Goal: Transaction & Acquisition: Purchase product/service

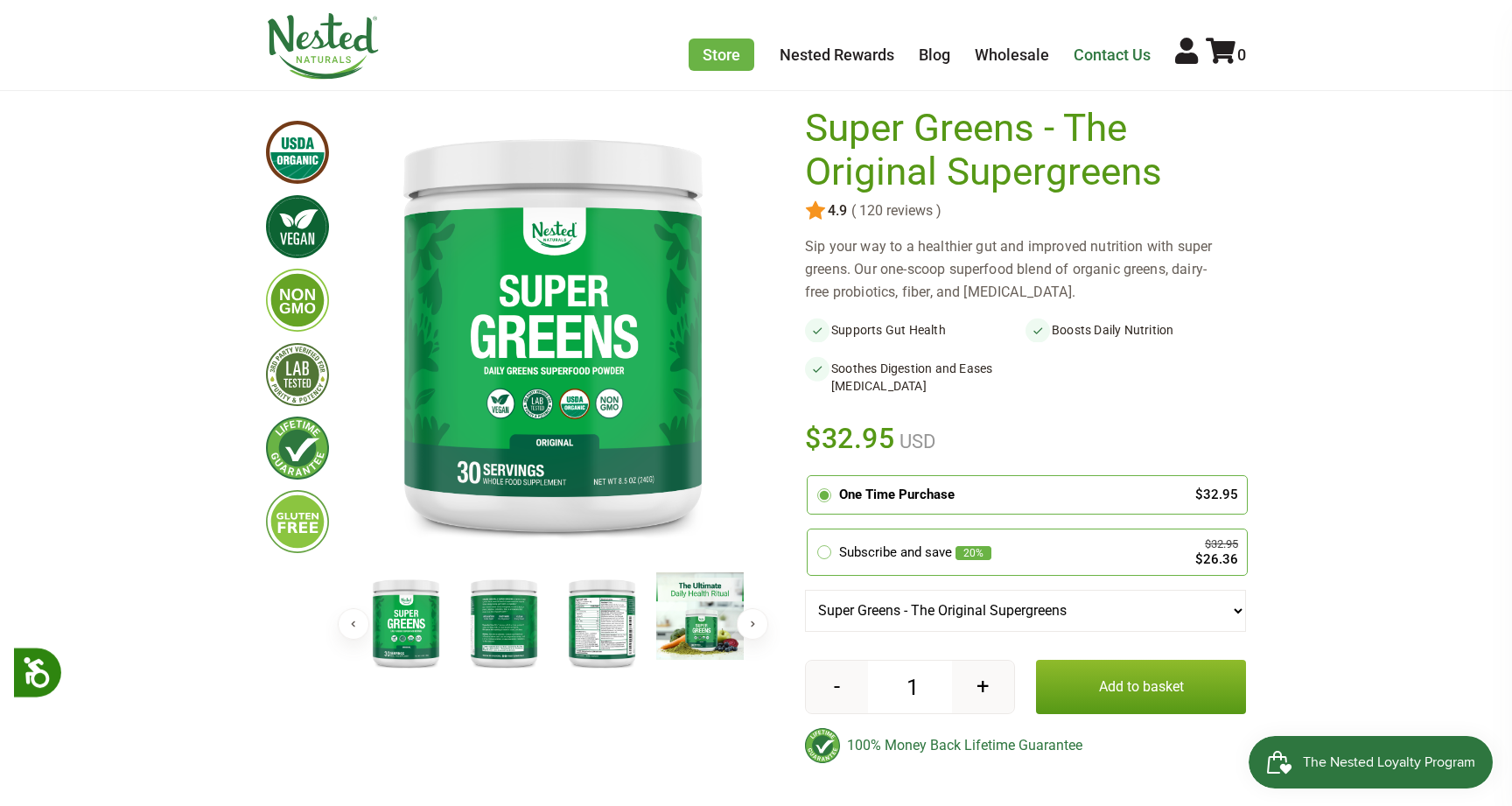
click at [1113, 50] on link "Contact Us" at bounding box center [1112, 54] width 77 height 19
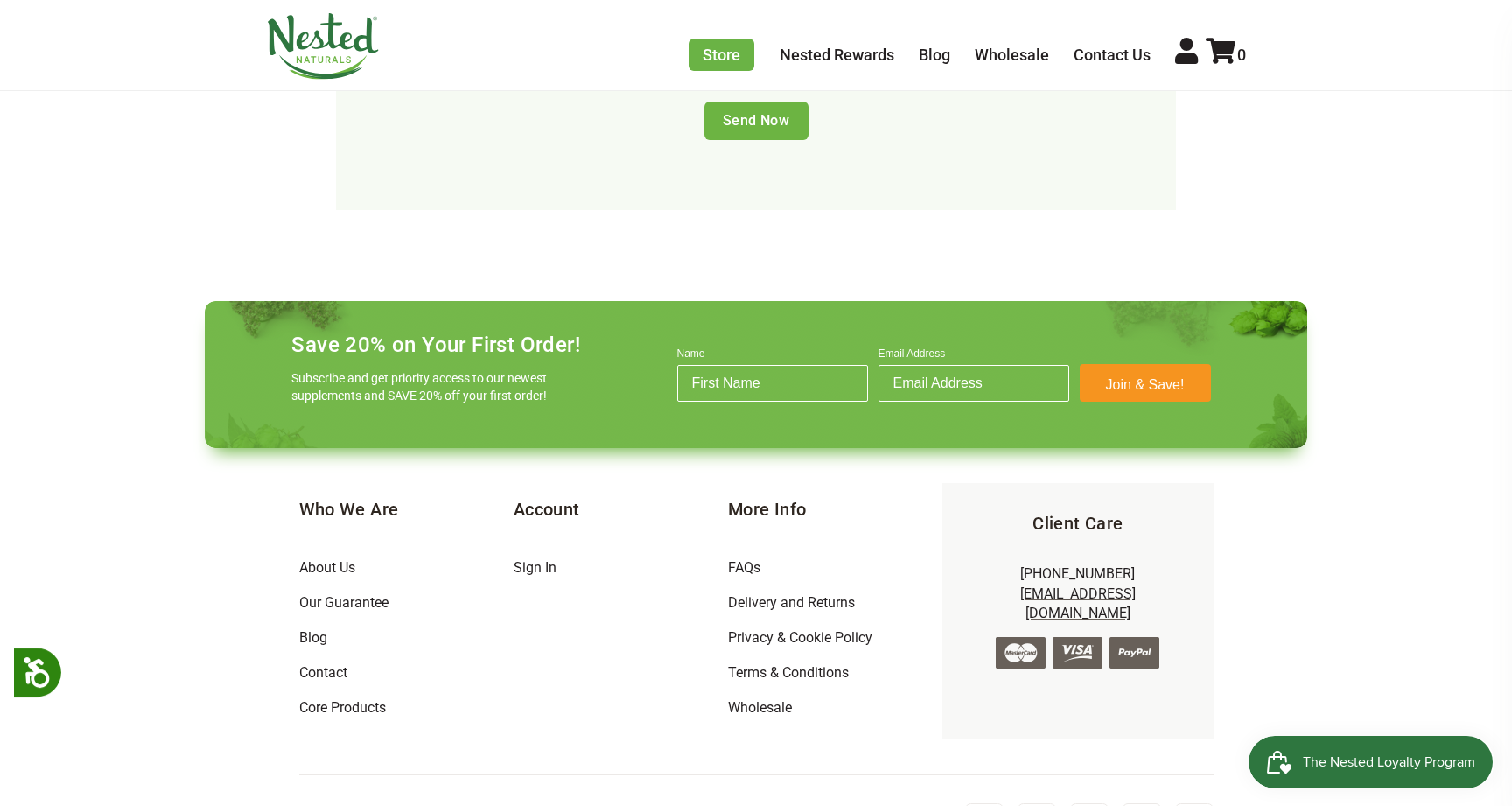
scroll to position [1113, 0]
click at [343, 560] on link "About Us" at bounding box center [327, 568] width 56 height 17
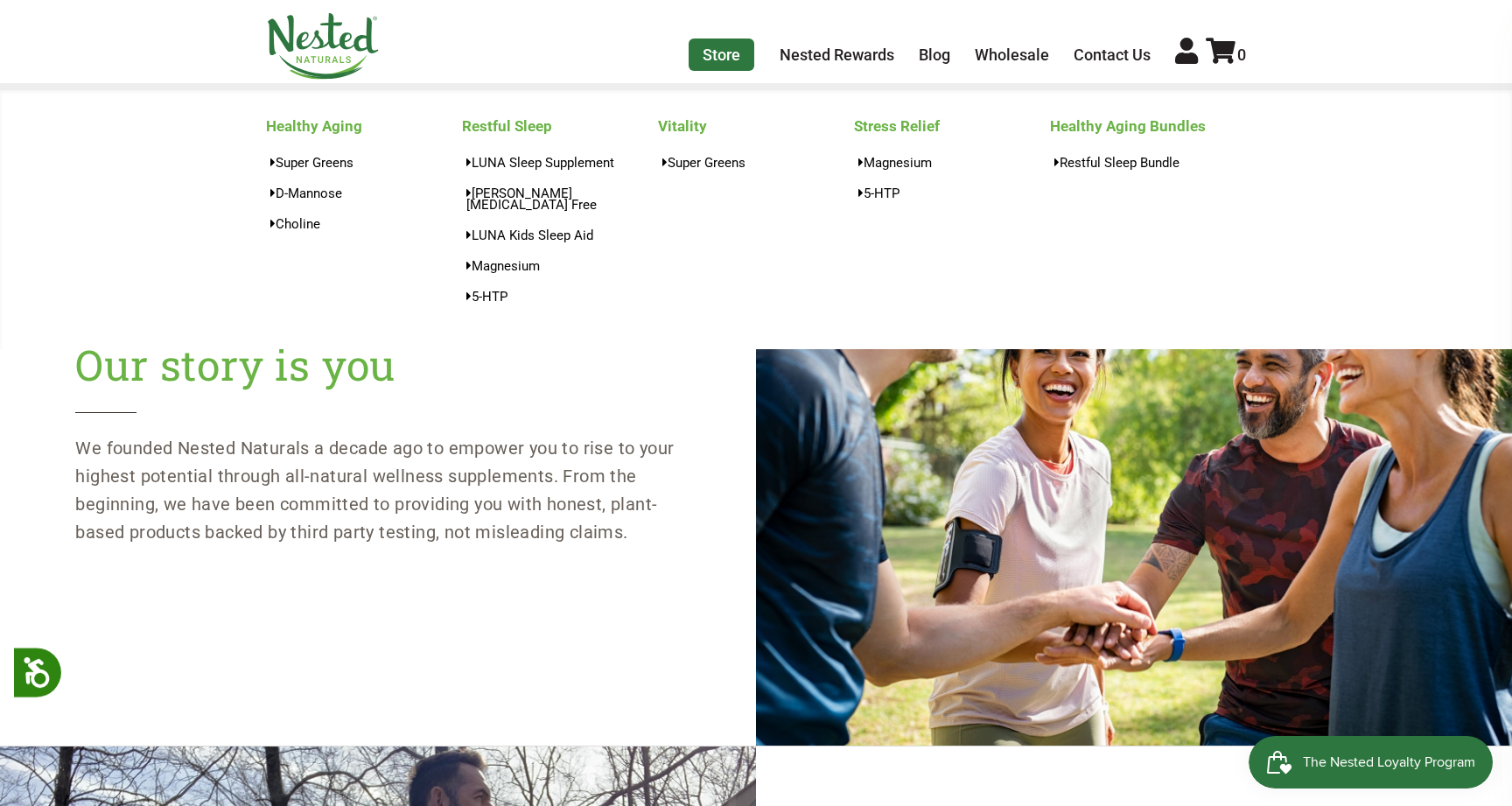
click at [727, 42] on link "Store" at bounding box center [721, 55] width 66 height 33
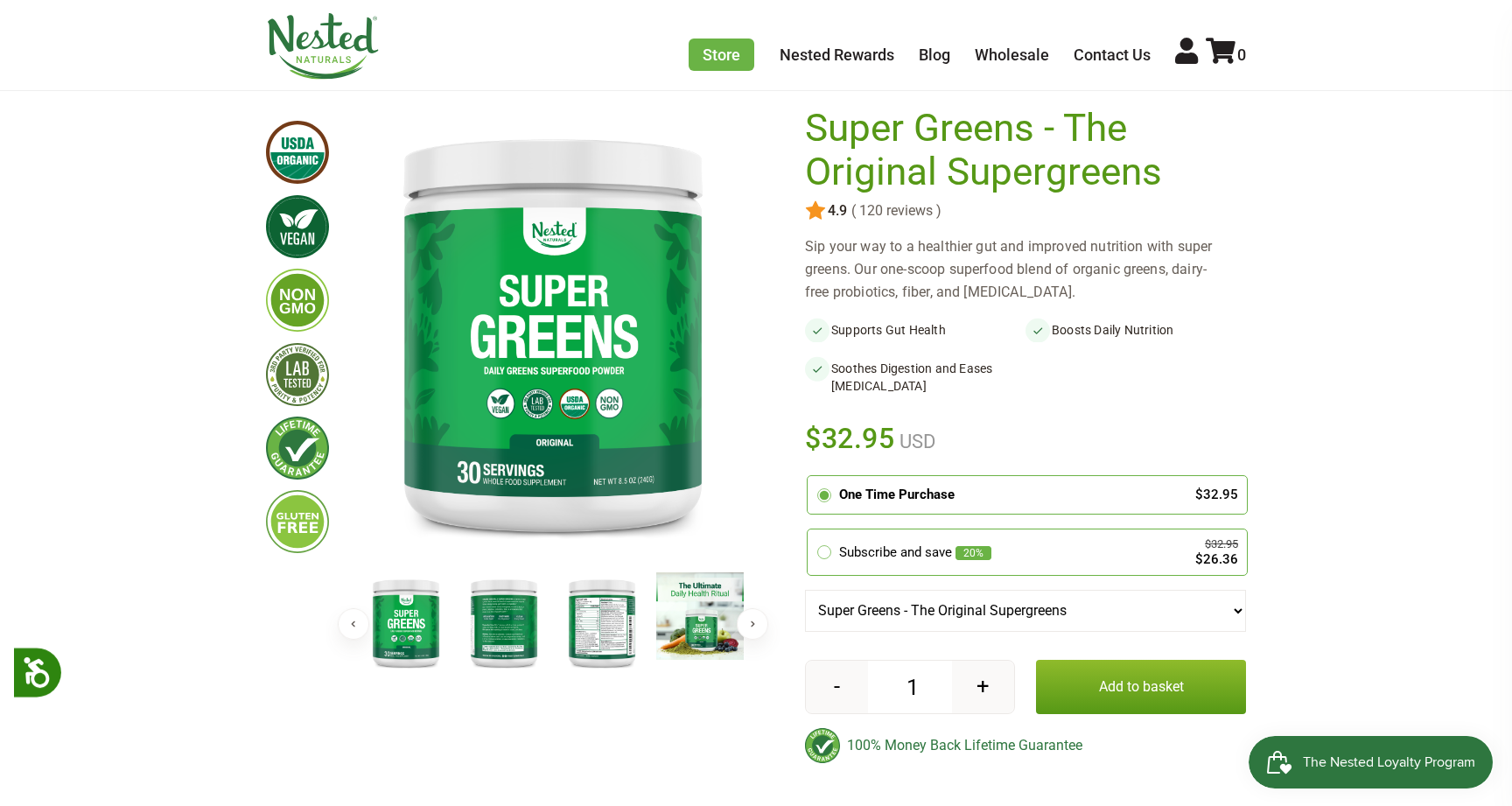
click at [589, 627] on img at bounding box center [602, 623] width 88 height 101
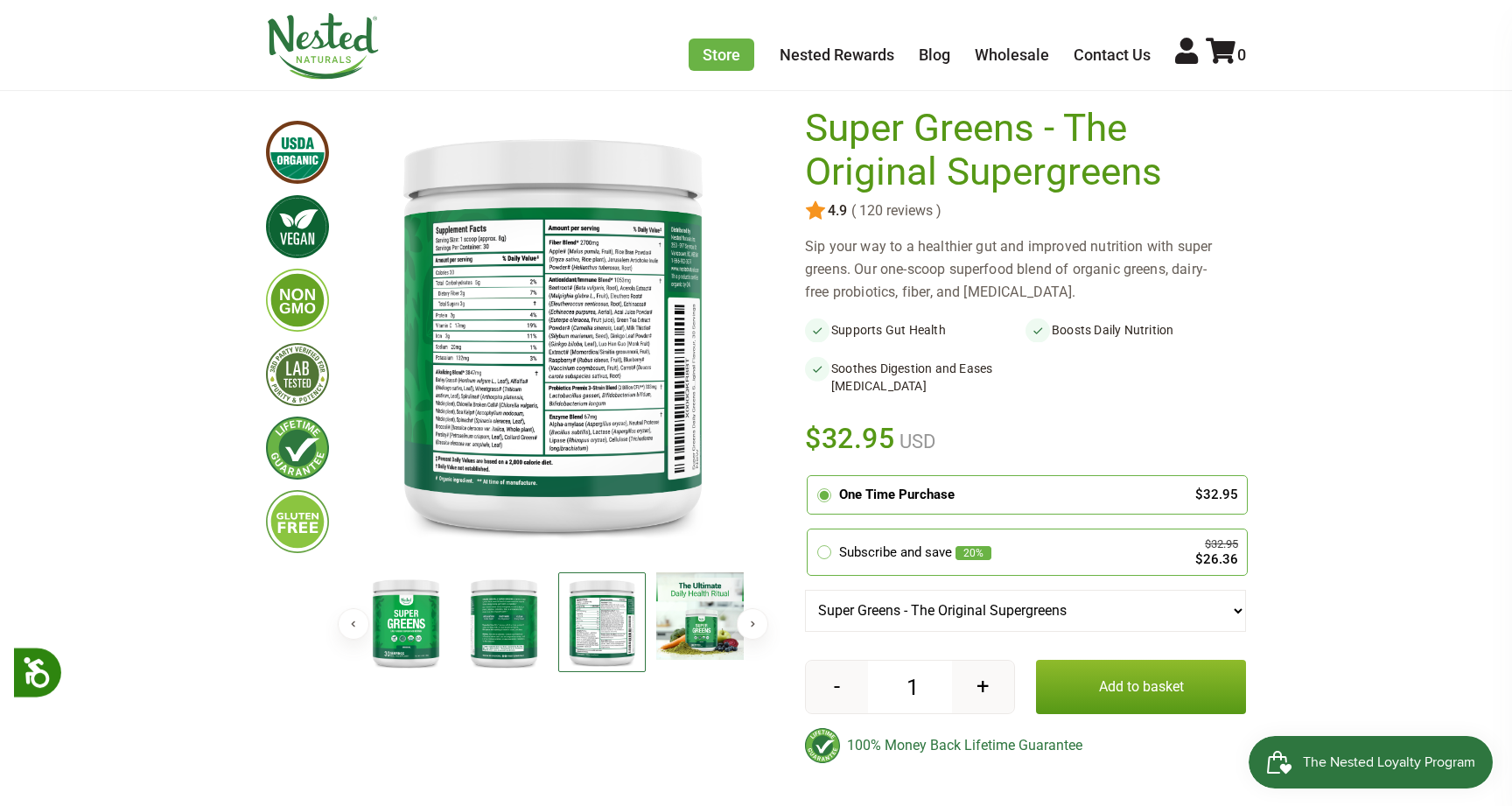
click at [1357, 771] on span "The Nested Loyalty Program" at bounding box center [1389, 762] width 173 height 27
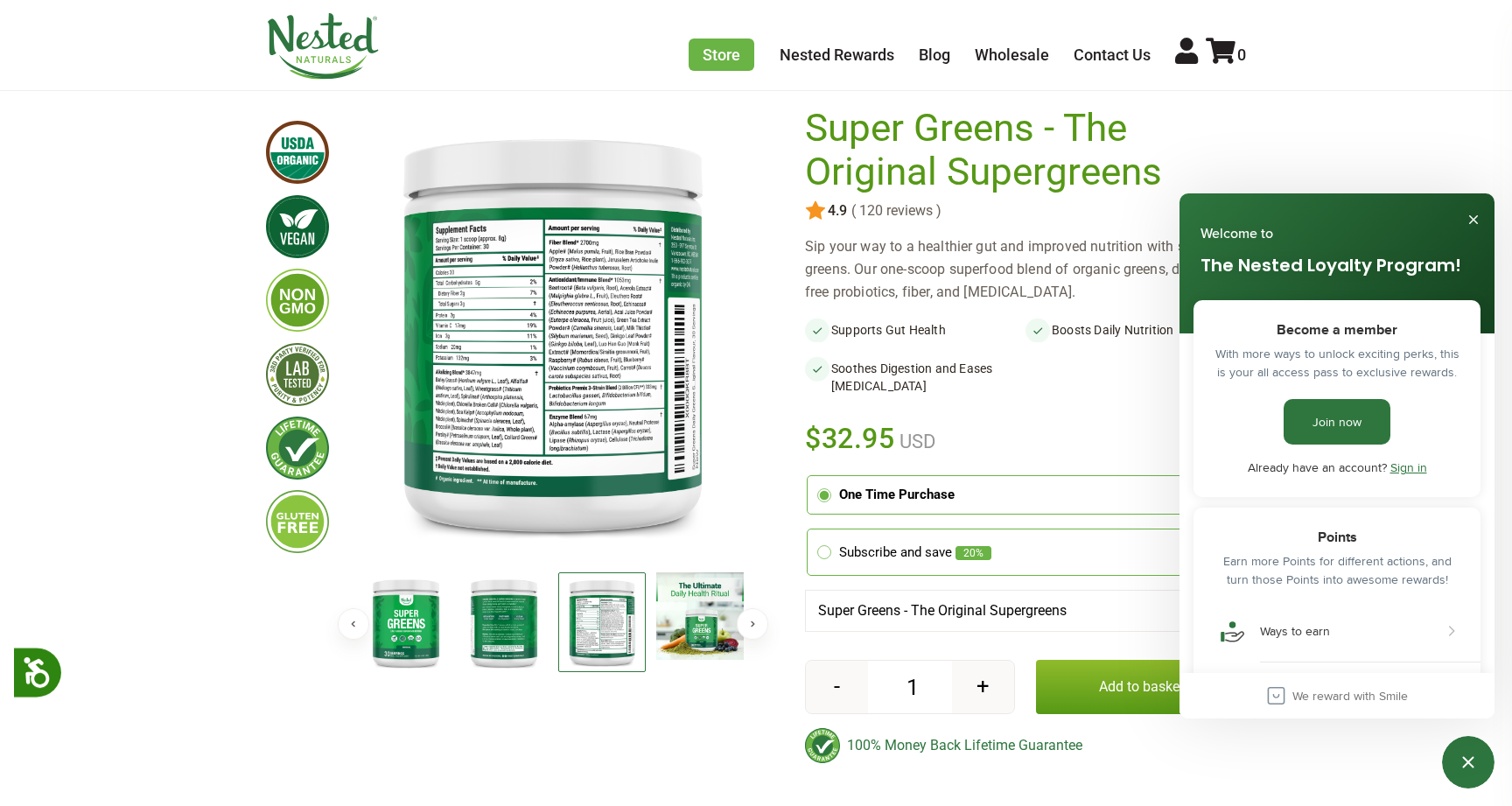
click at [565, 734] on div "Previous Next" at bounding box center [552, 449] width 392 height 684
click at [1471, 219] on button "Close" at bounding box center [1474, 219] width 28 height 28
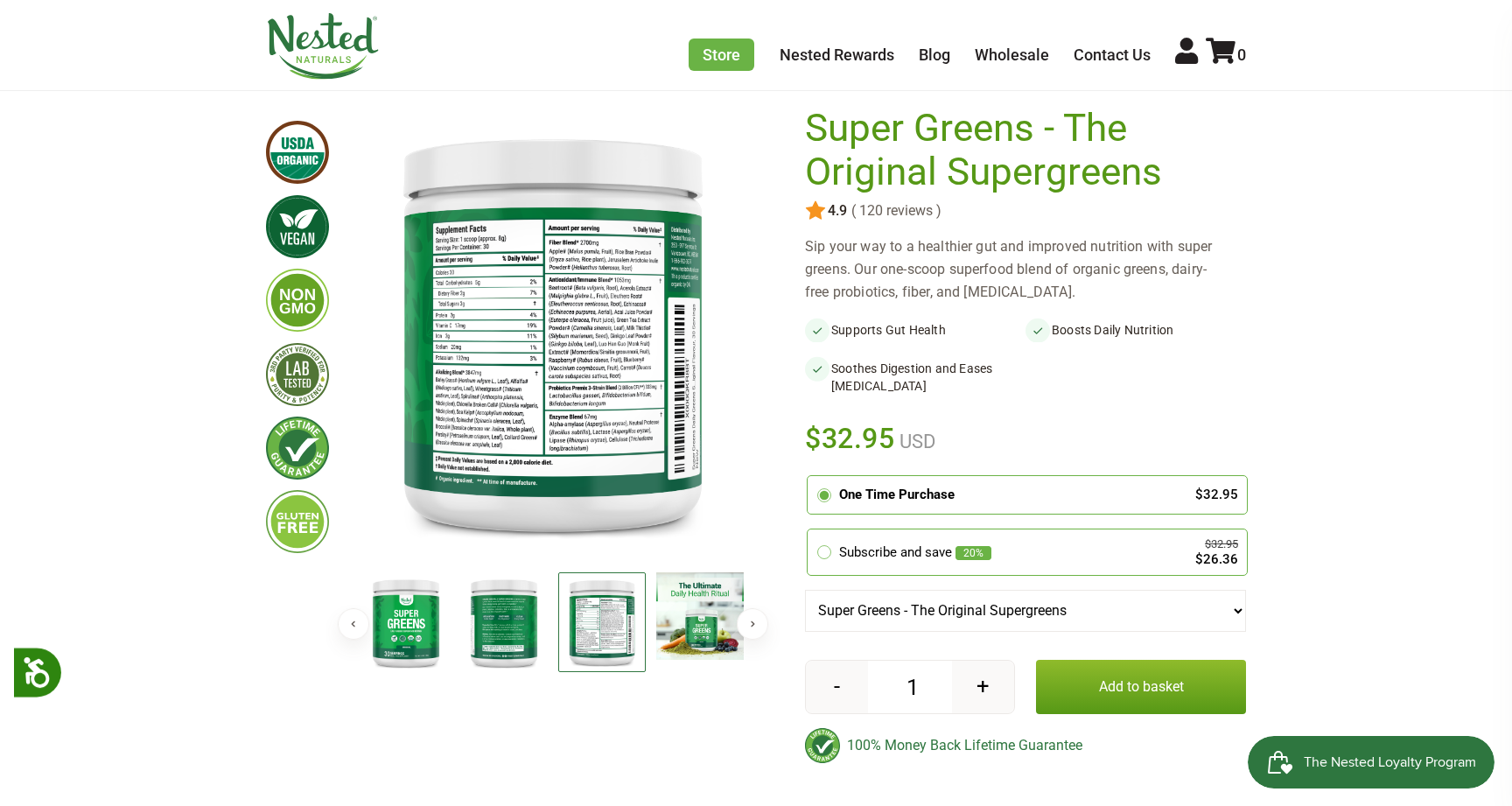
click at [1159, 680] on button "Add to basket" at bounding box center [1141, 686] width 210 height 54
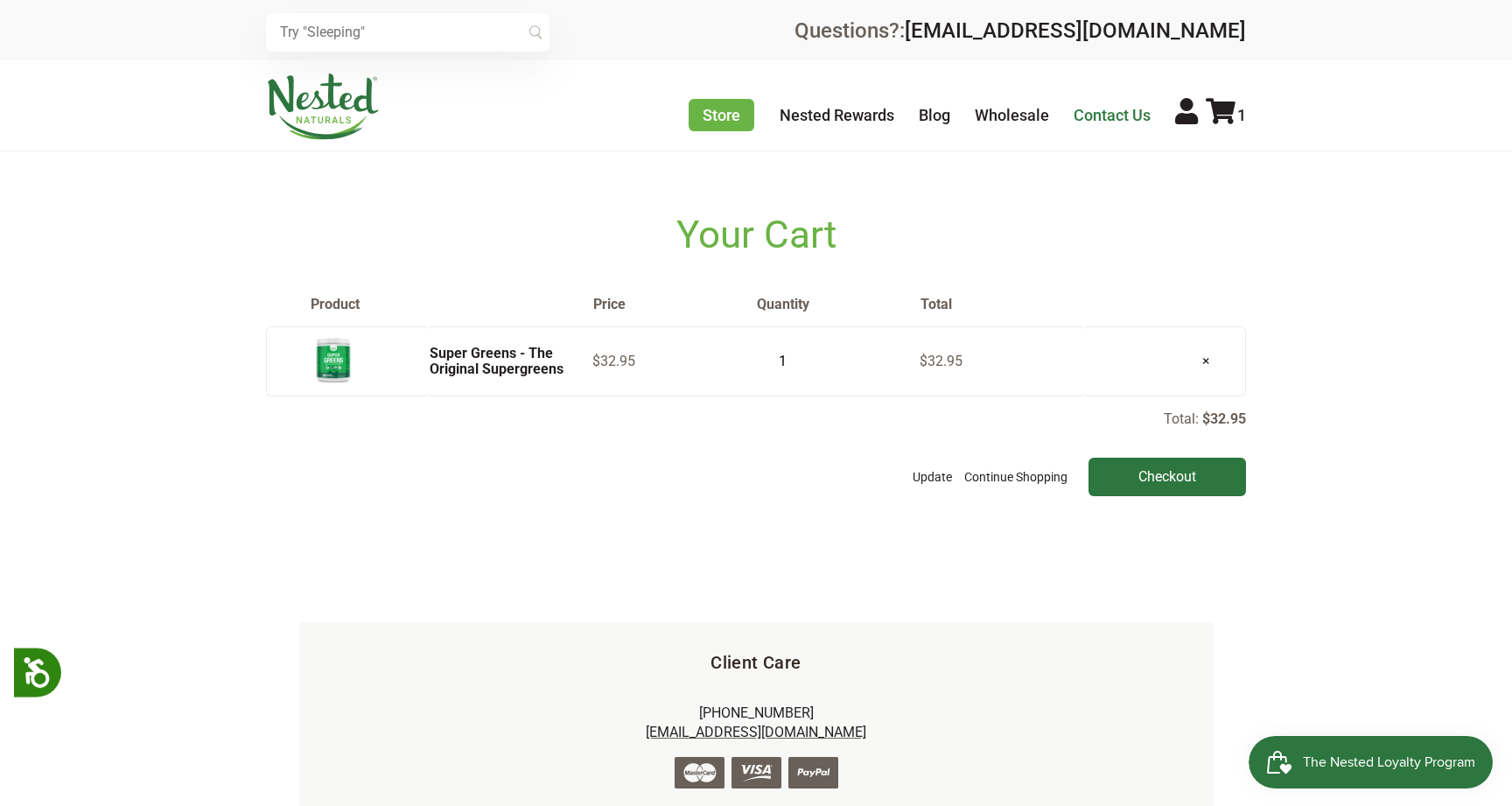
click at [1118, 122] on link "Contact Us" at bounding box center [1112, 115] width 77 height 19
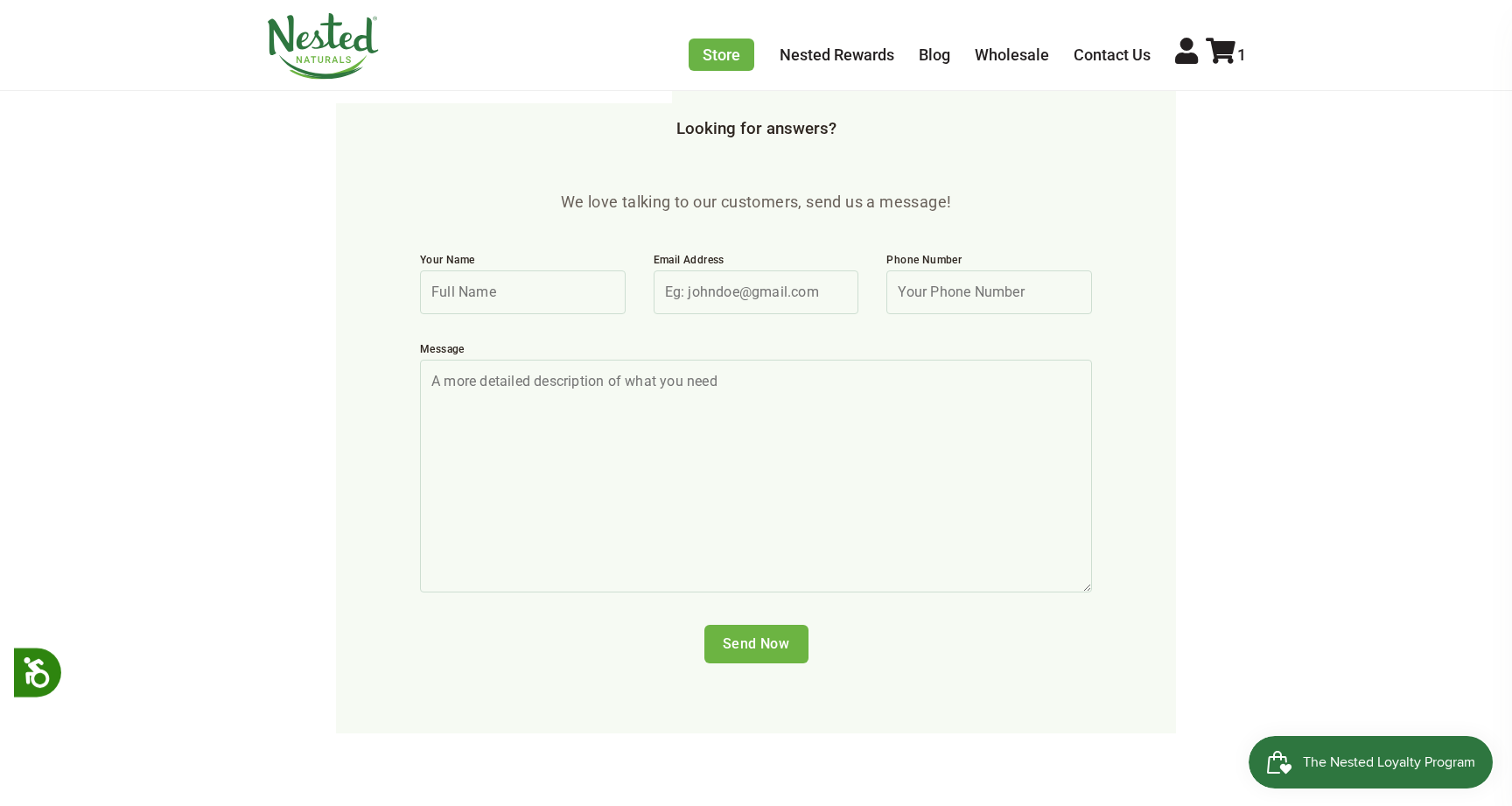
scroll to position [641, 0]
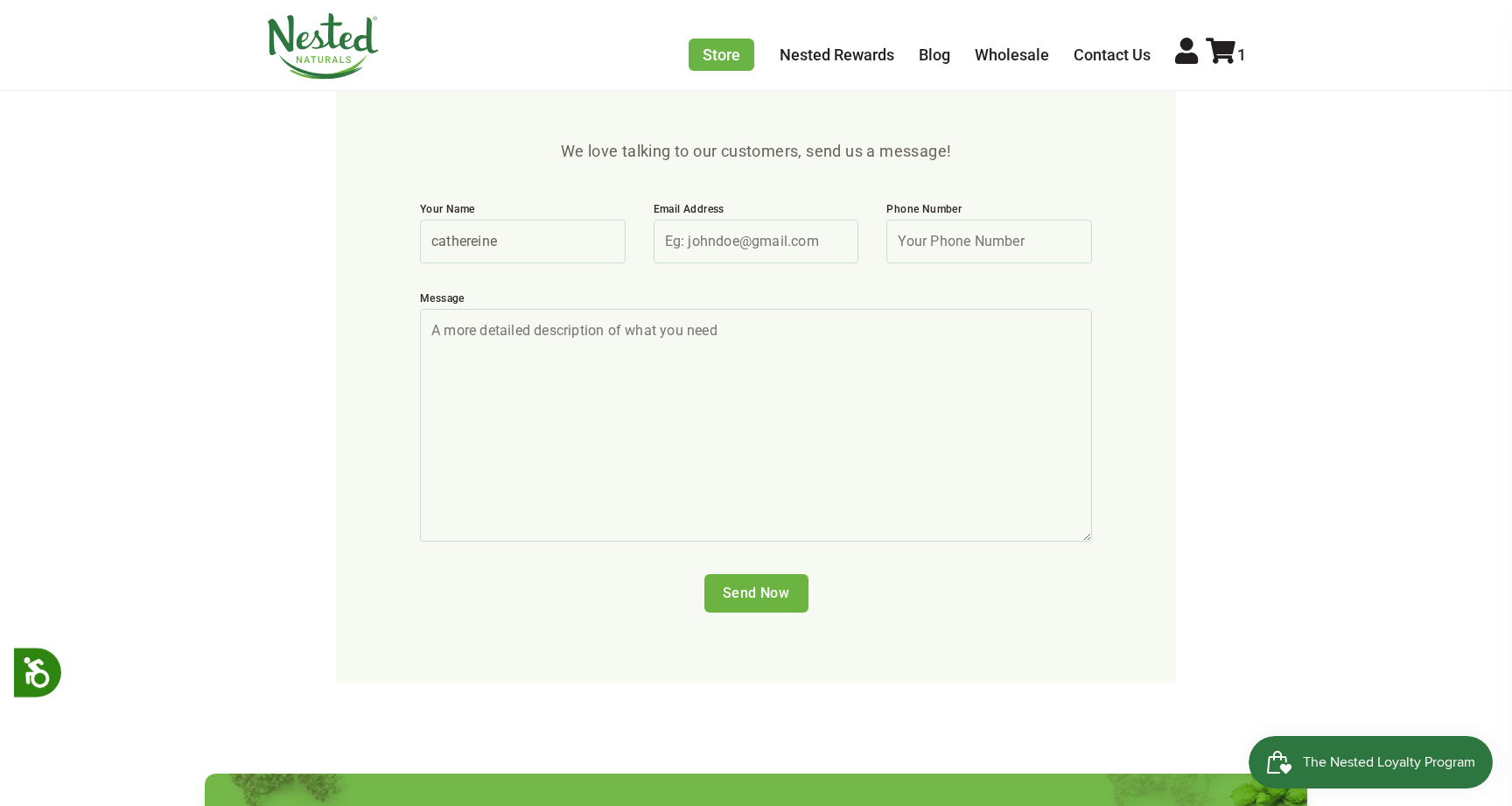
type input "cathereine"
type input "newton2680@aol.com"
type input "6087801295"
click at [456, 309] on textarea "Message" at bounding box center [756, 425] width 672 height 233
type textarea "I'm looking for a greens powder that does not contain pineapple or any of its c…"
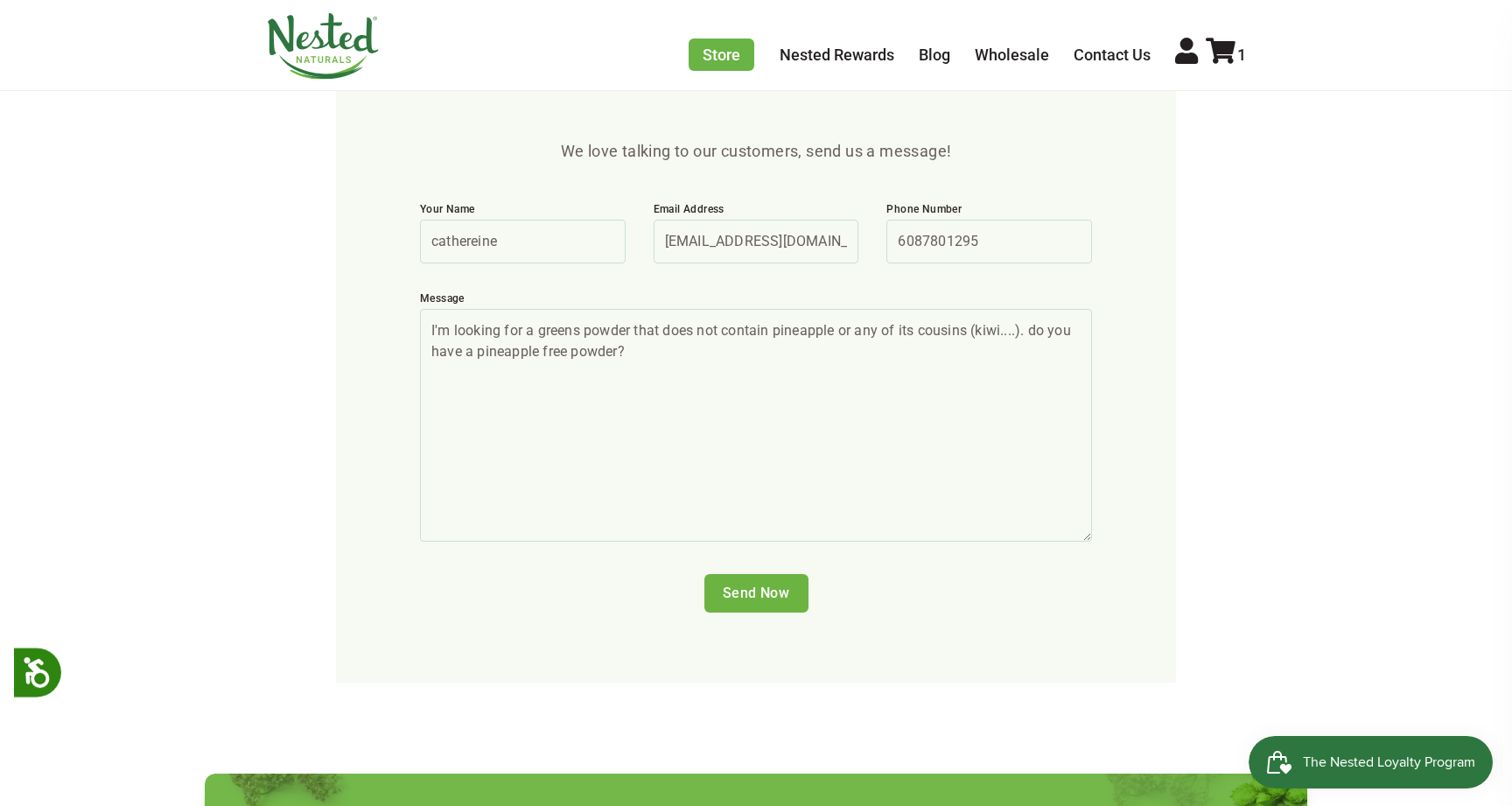
click at [746, 574] on input "Send Now" at bounding box center [757, 594] width 104 height 39
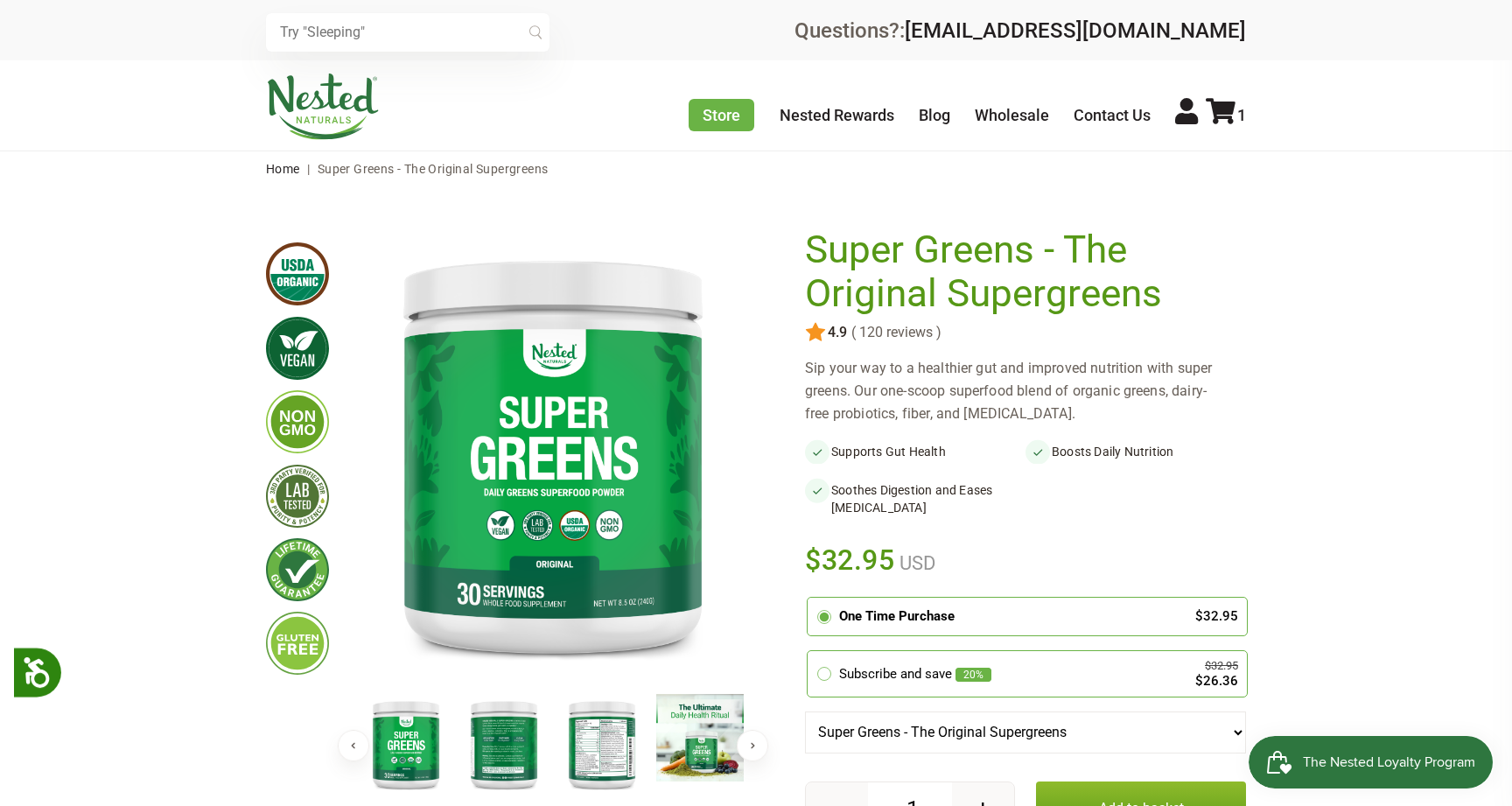
click at [606, 752] on img at bounding box center [602, 744] width 88 height 101
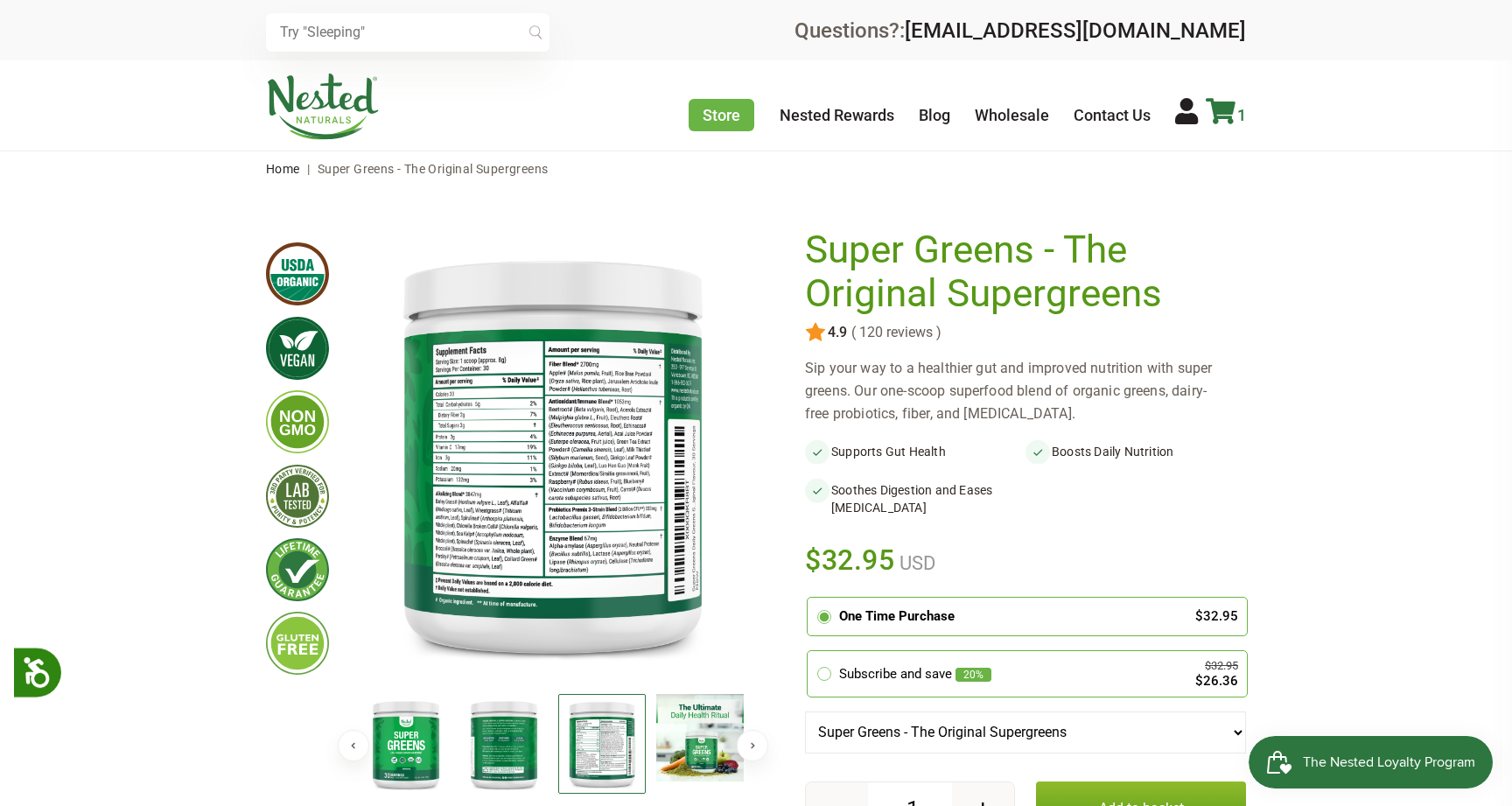
click at [1218, 108] on icon at bounding box center [1221, 111] width 30 height 27
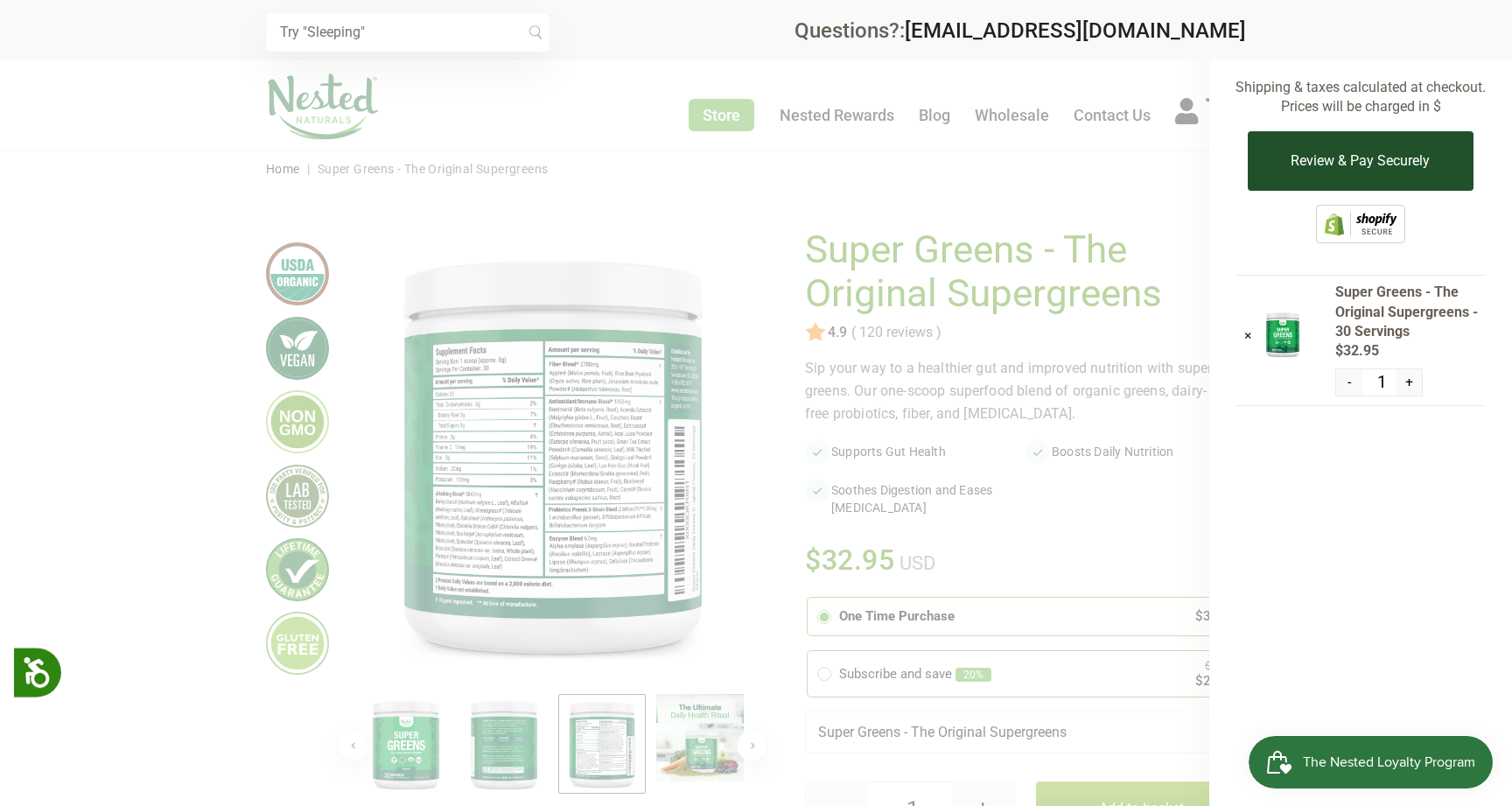
click at [1371, 163] on button "Review & Pay Securely" at bounding box center [1361, 160] width 225 height 59
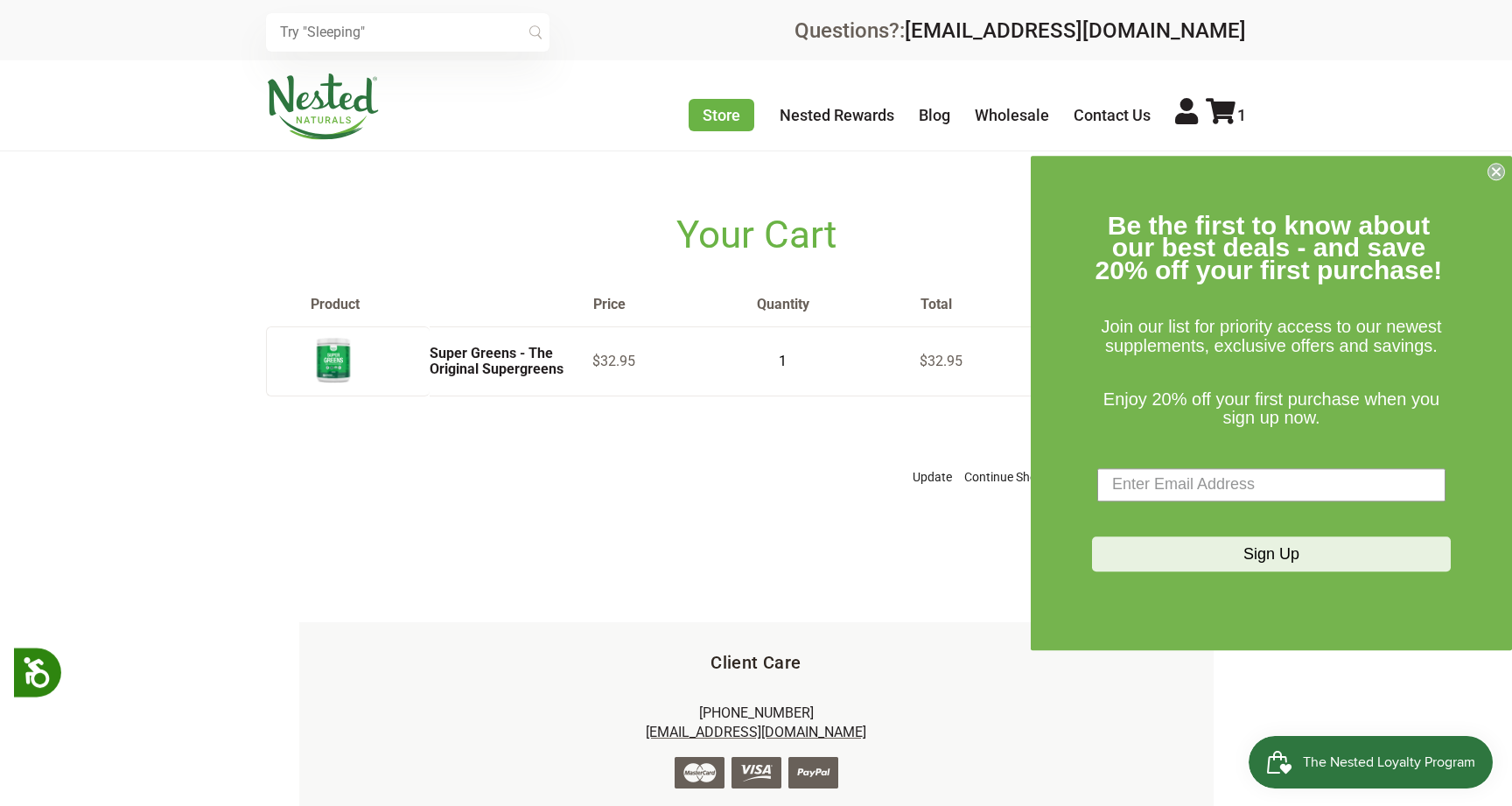
click at [1493, 173] on circle "Close dialog" at bounding box center [1497, 171] width 17 height 17
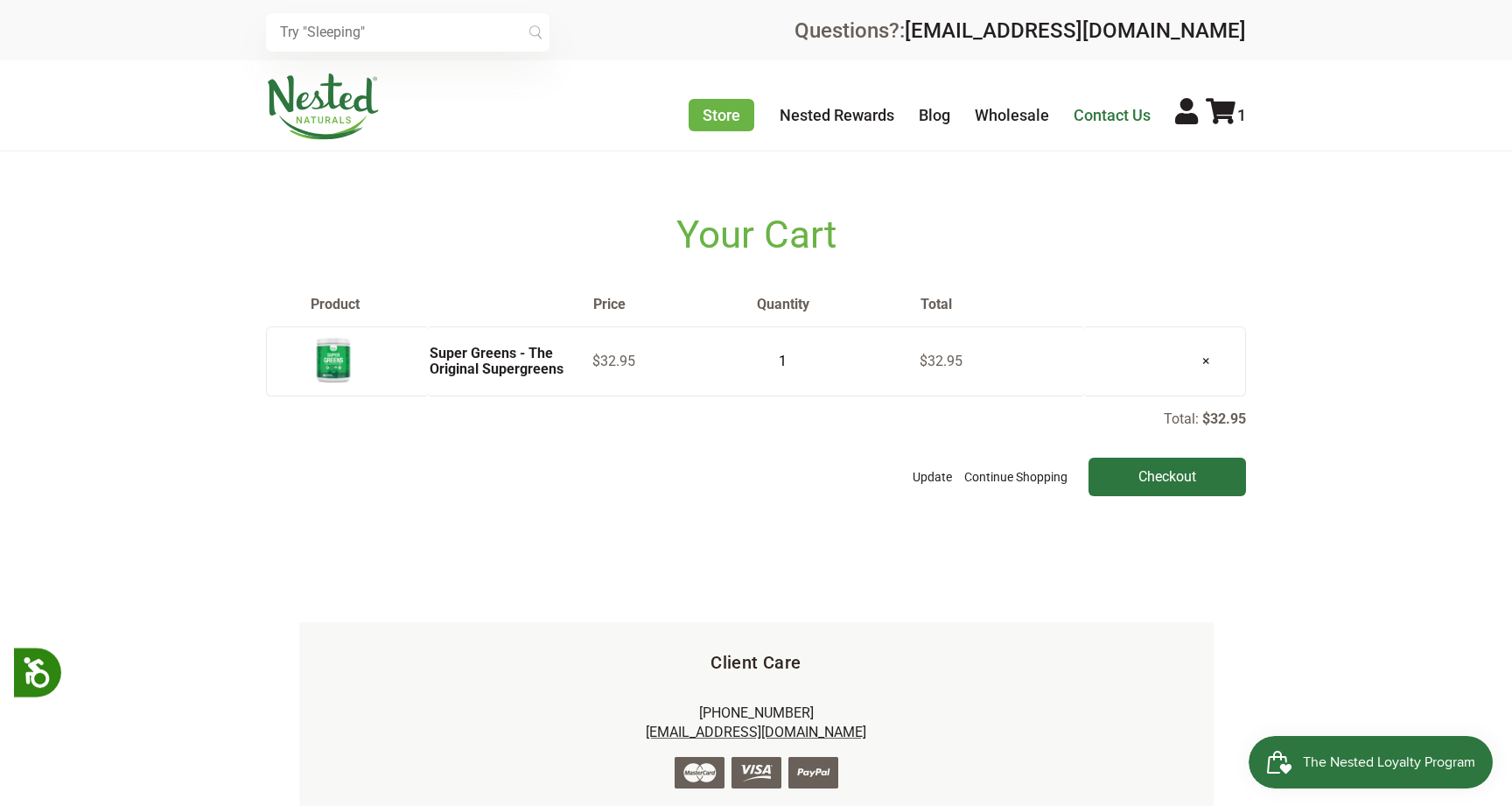
click at [1148, 117] on link "Contact Us" at bounding box center [1112, 115] width 77 height 19
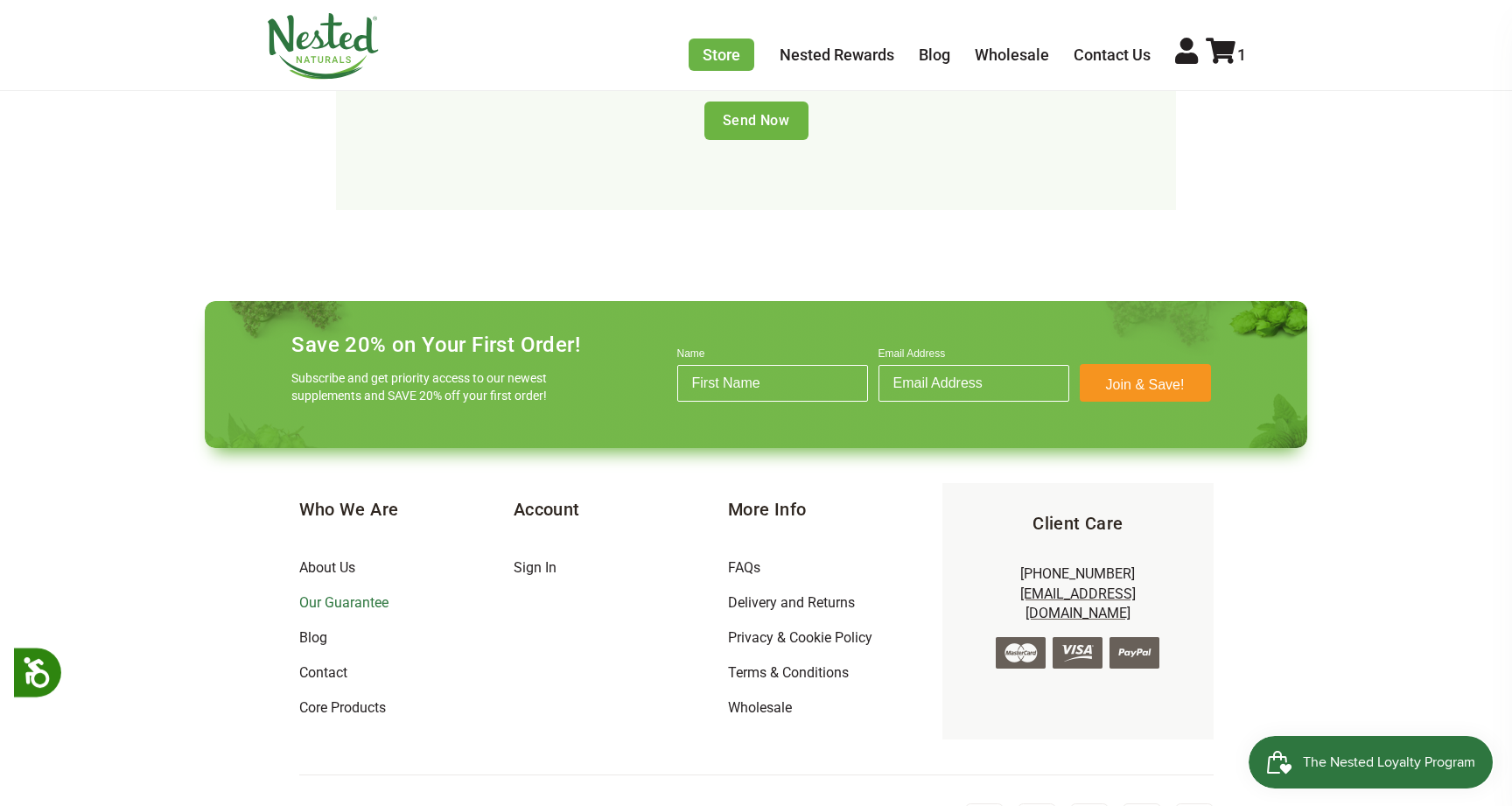
scroll to position [1113, 0]
click at [346, 560] on link "About Us" at bounding box center [327, 568] width 56 height 17
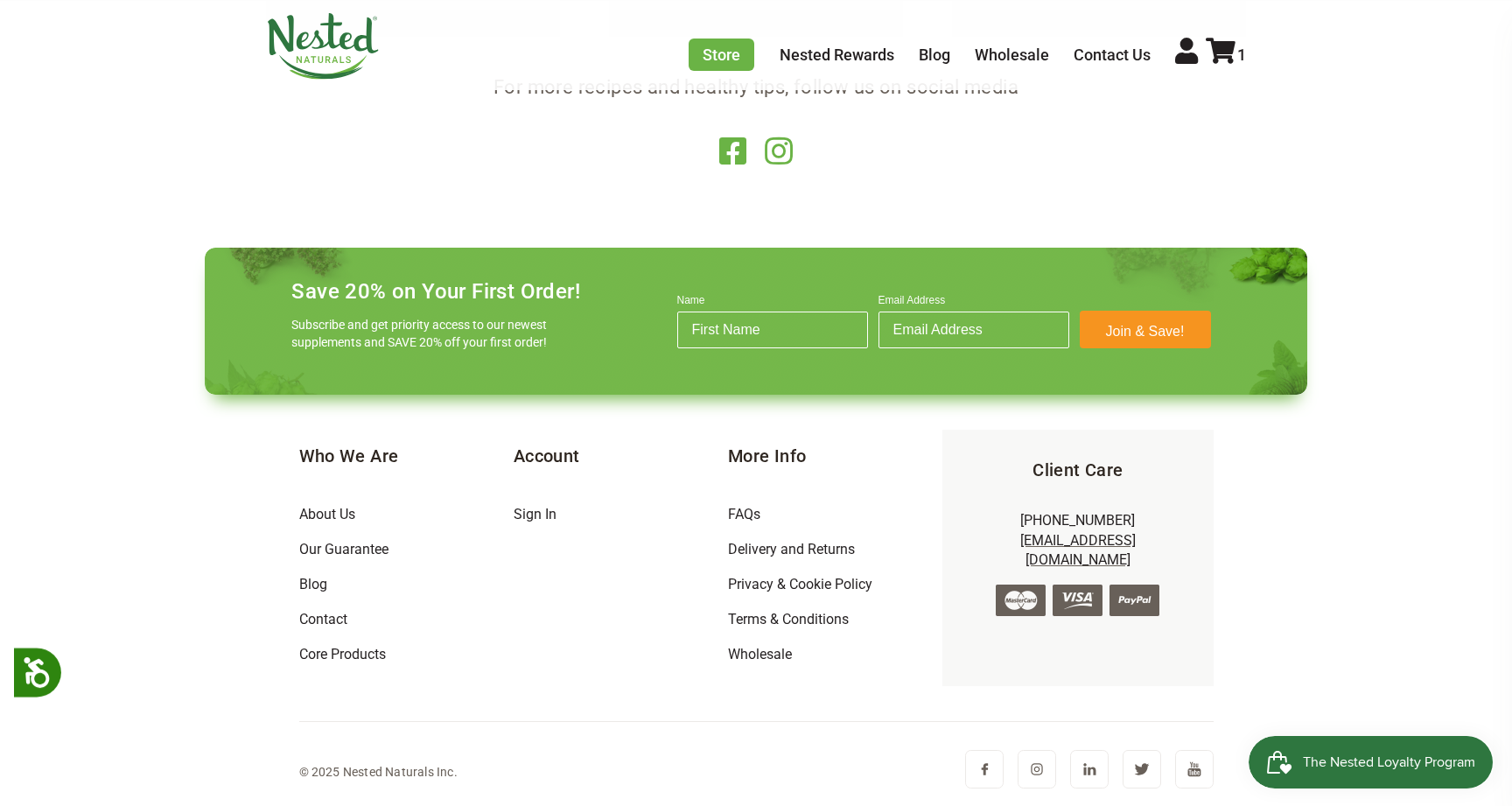
scroll to position [3517, 0]
click at [1222, 58] on icon at bounding box center [1221, 51] width 30 height 27
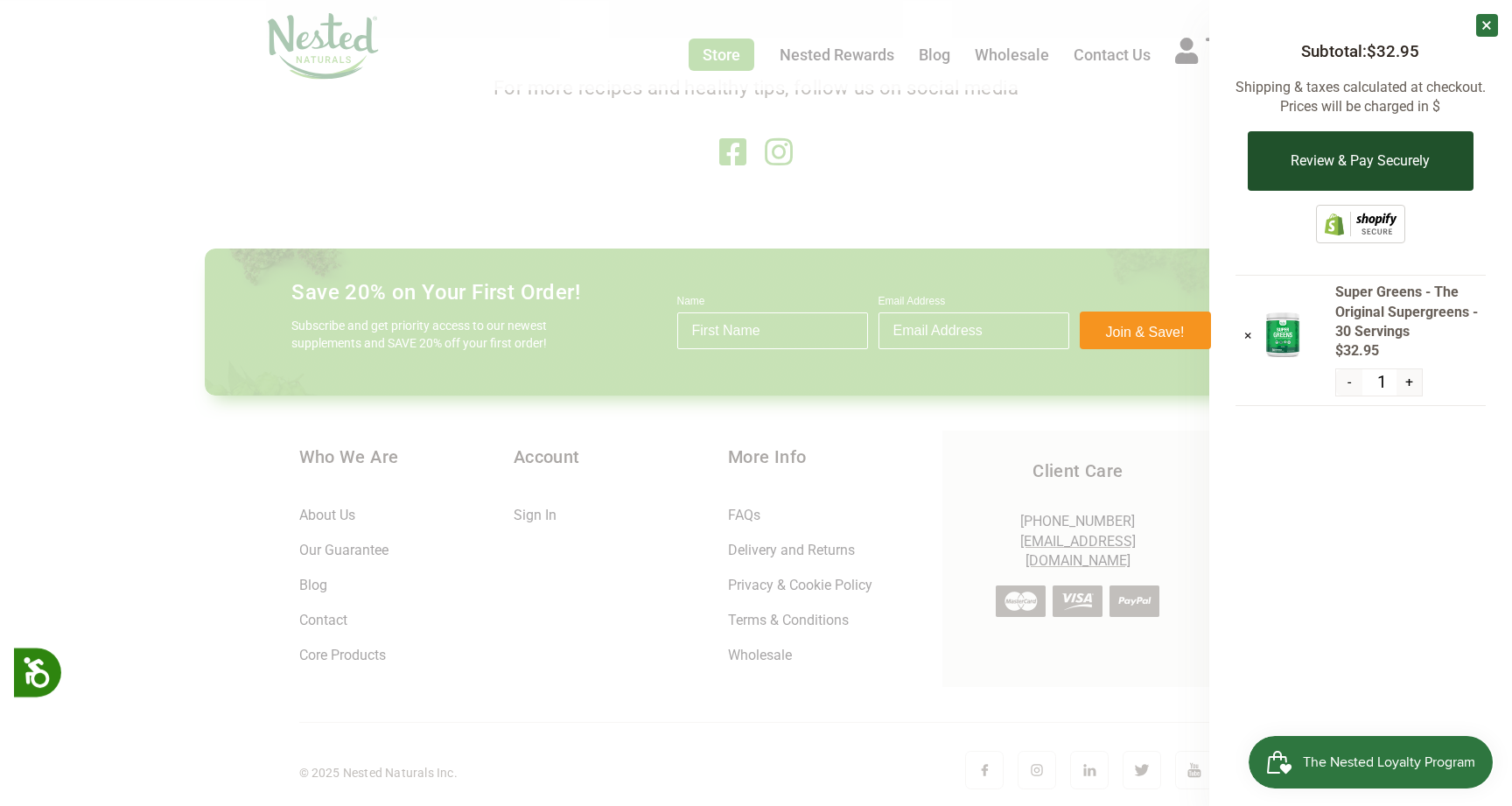
click at [1305, 165] on button "Review & Pay Securely" at bounding box center [1361, 160] width 225 height 59
